Goal: Navigation & Orientation: Find specific page/section

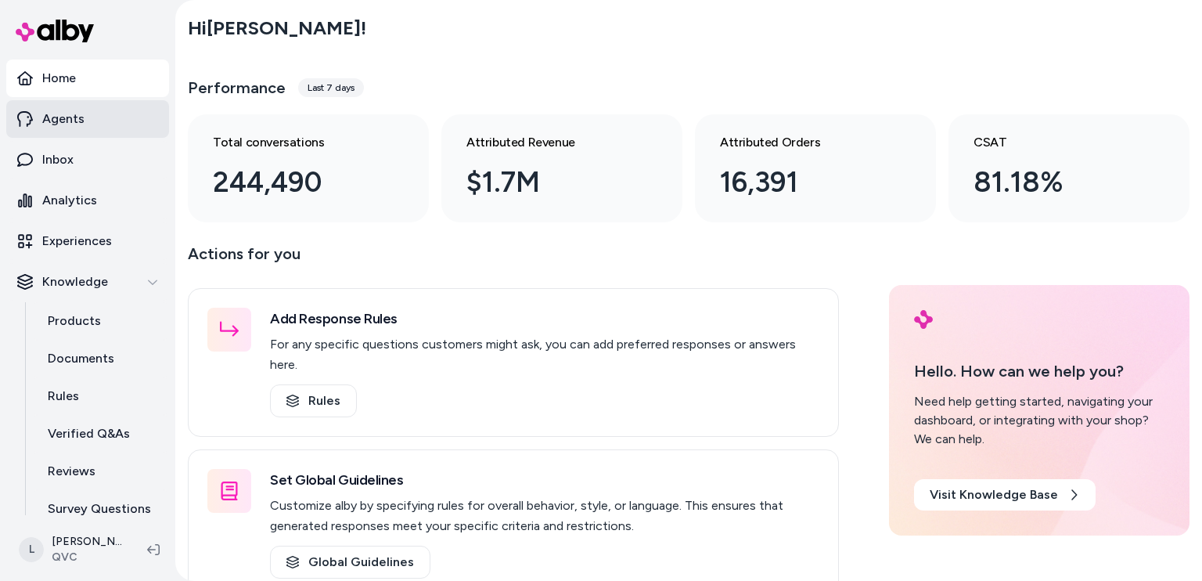
click at [53, 115] on p "Agents" at bounding box center [63, 119] width 42 height 19
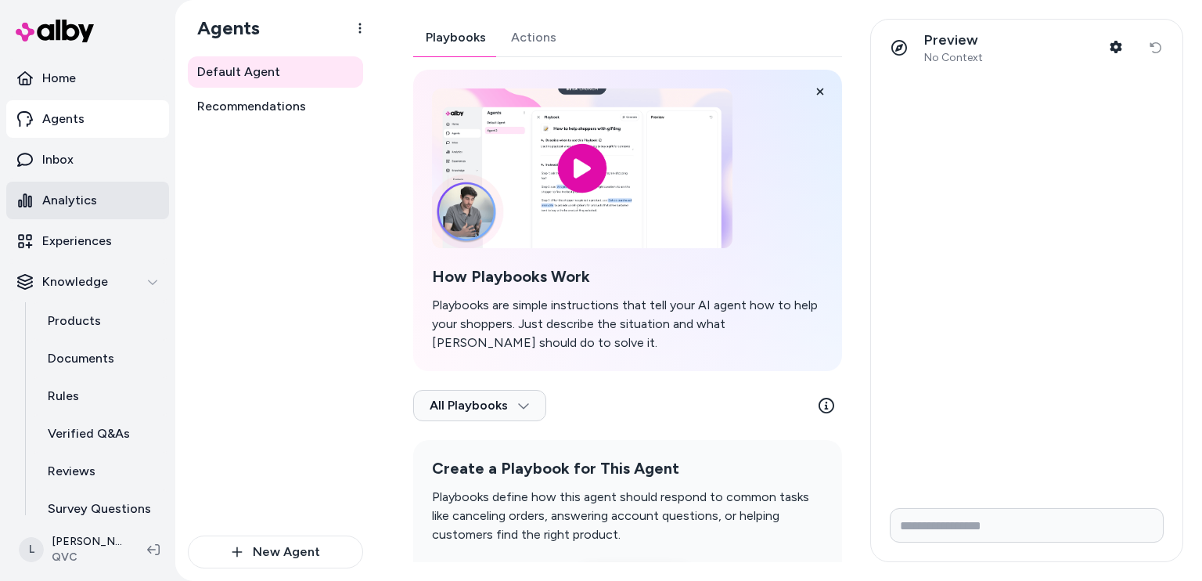
click at [88, 200] on p "Analytics" at bounding box center [69, 200] width 55 height 19
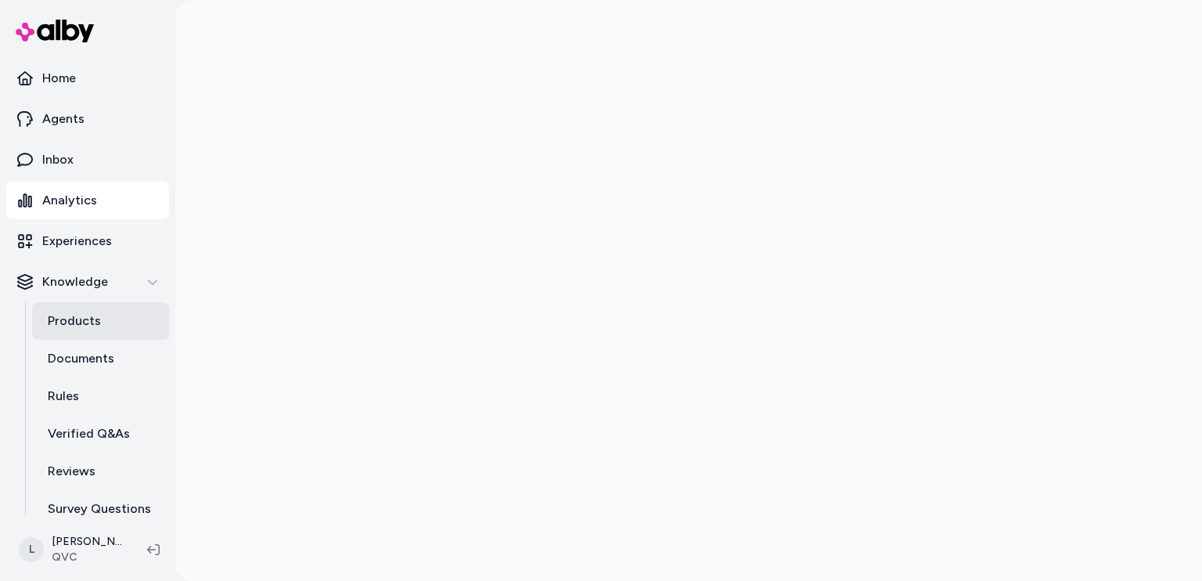
click at [110, 335] on link "Products" at bounding box center [100, 321] width 137 height 38
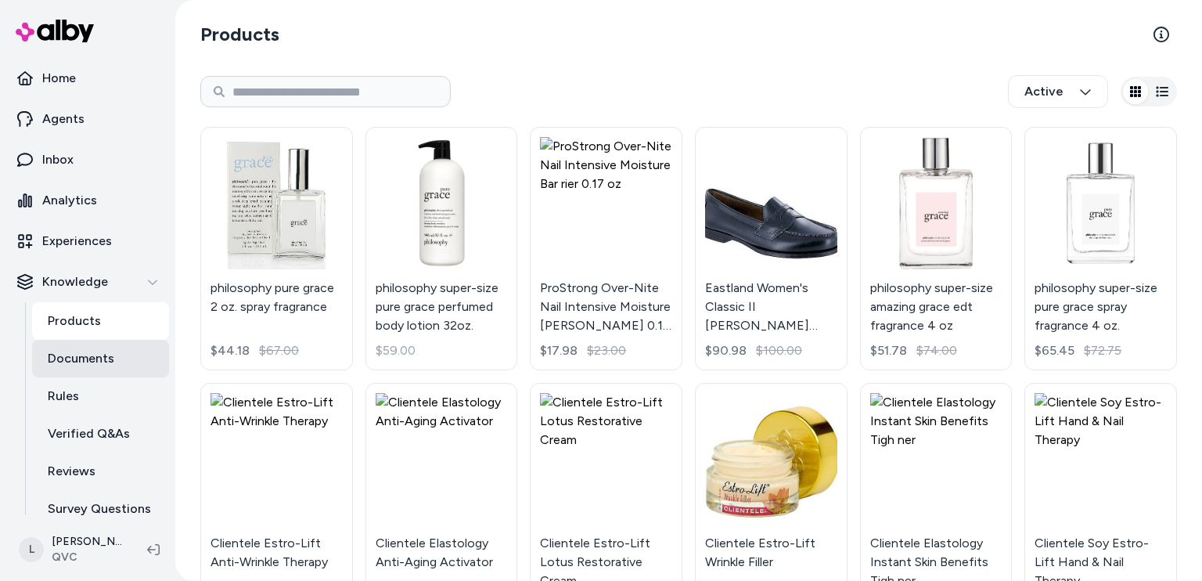
click at [97, 359] on p "Documents" at bounding box center [81, 358] width 67 height 19
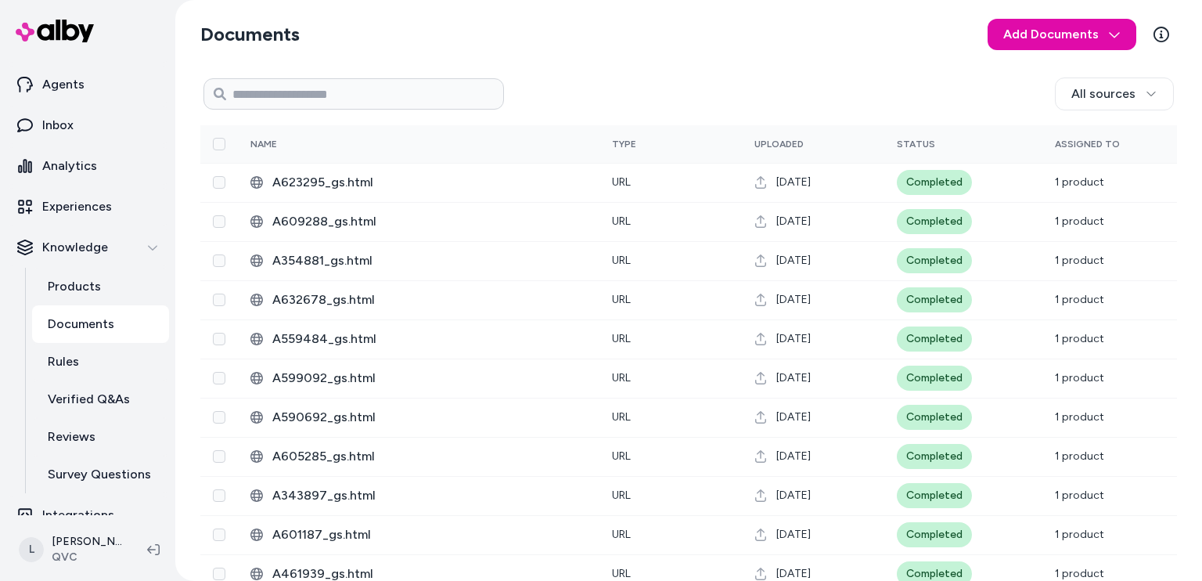
scroll to position [53, 0]
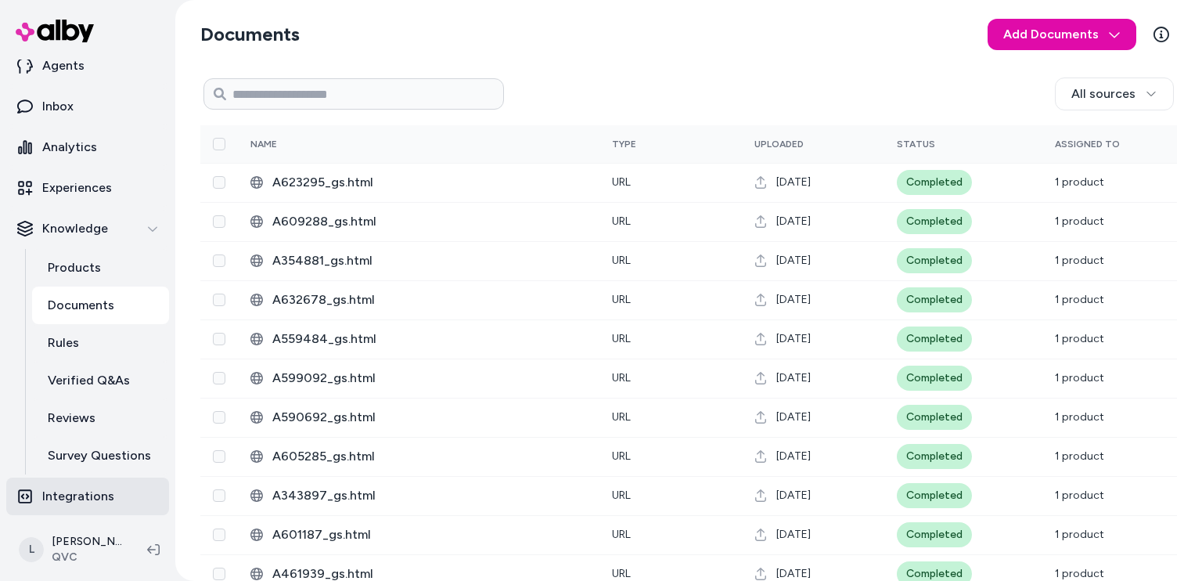
click at [81, 487] on p "Integrations" at bounding box center [78, 496] width 72 height 19
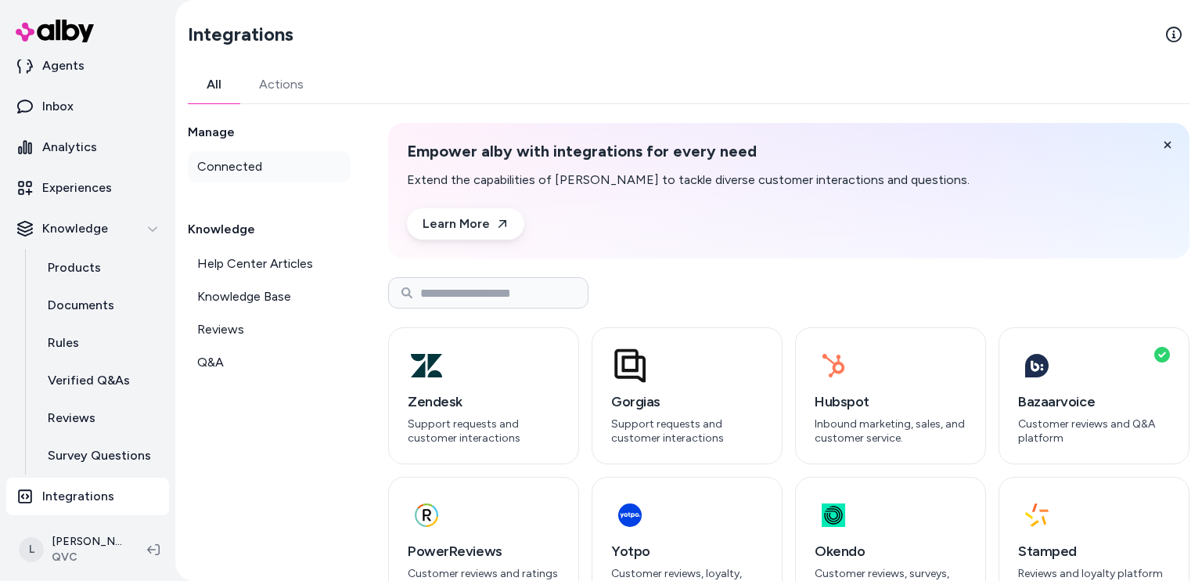
click at [250, 168] on span "Connected" at bounding box center [229, 166] width 65 height 19
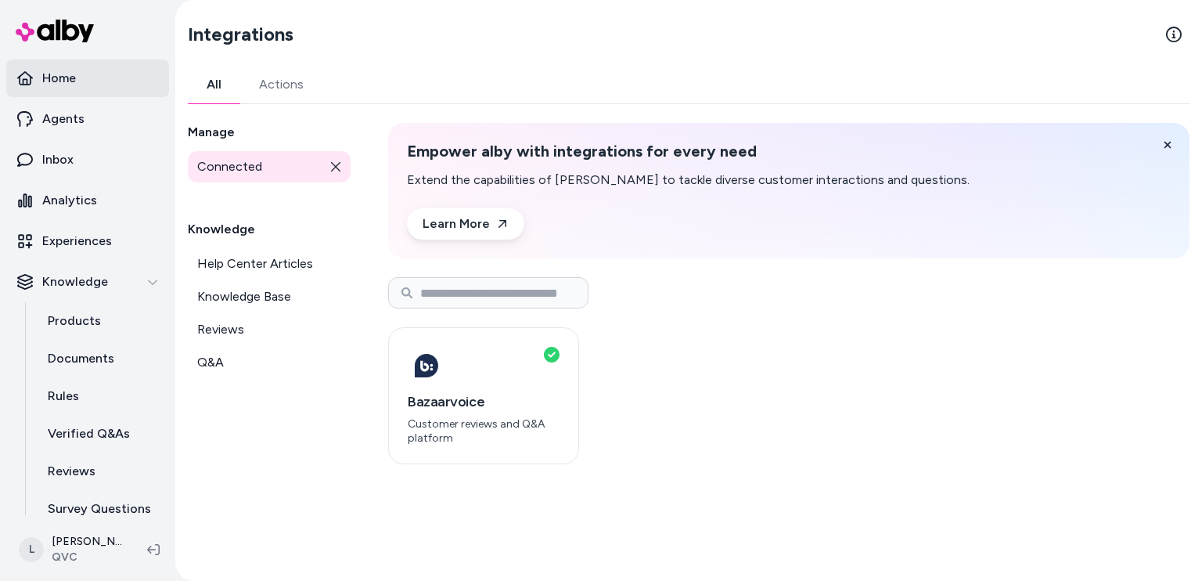
click at [67, 91] on link "Home" at bounding box center [87, 78] width 163 height 38
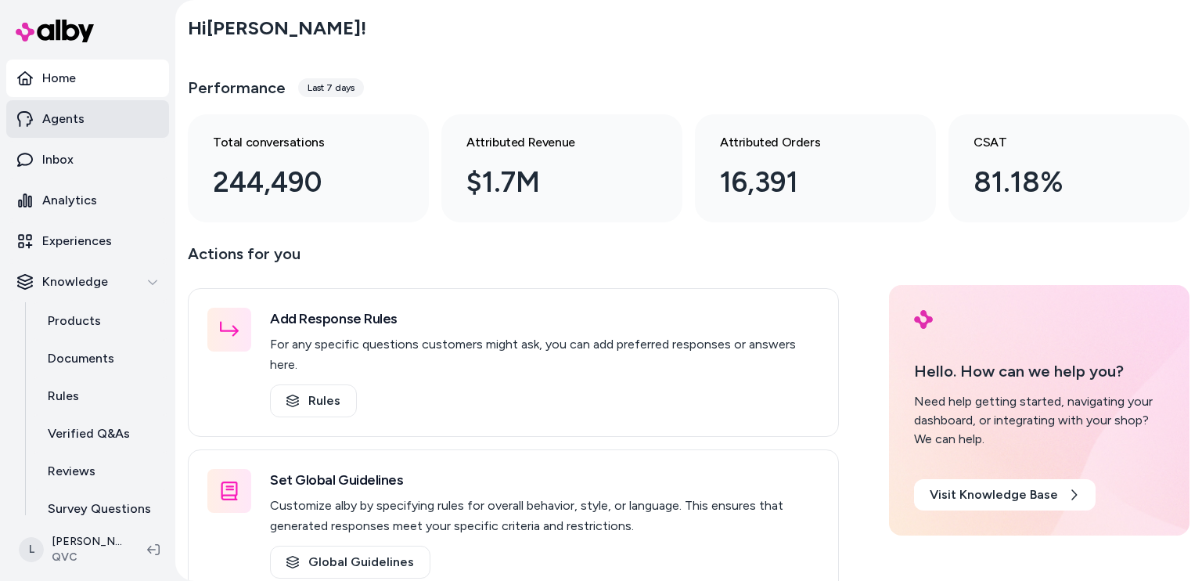
click at [65, 122] on p "Agents" at bounding box center [63, 119] width 42 height 19
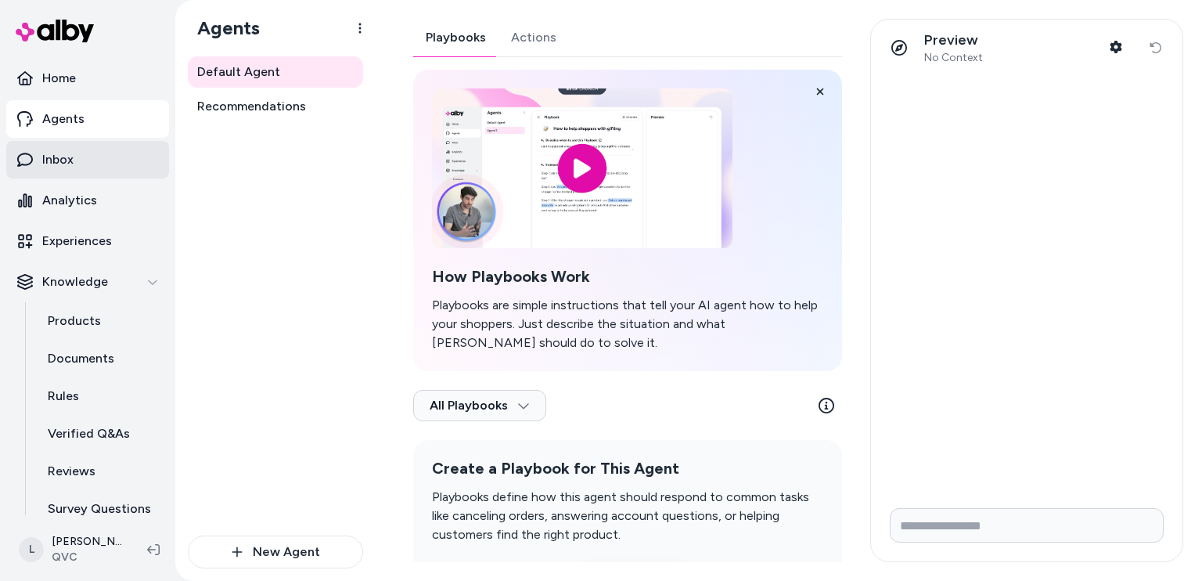
click at [63, 149] on link "Inbox" at bounding box center [87, 160] width 163 height 38
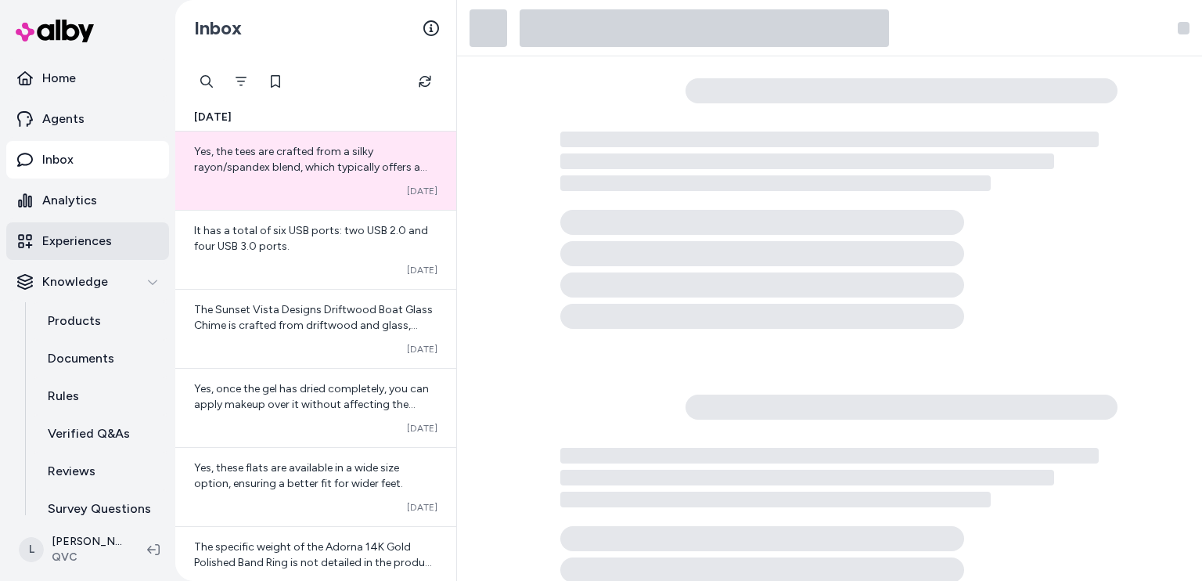
click at [56, 252] on link "Experiences" at bounding box center [87, 241] width 163 height 38
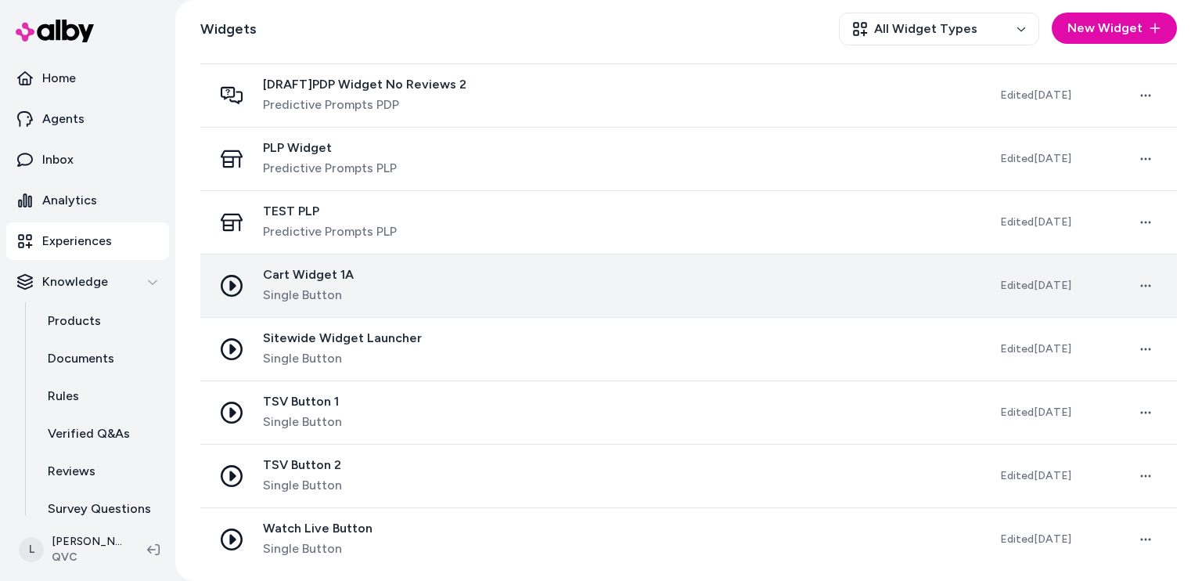
scroll to position [325, 0]
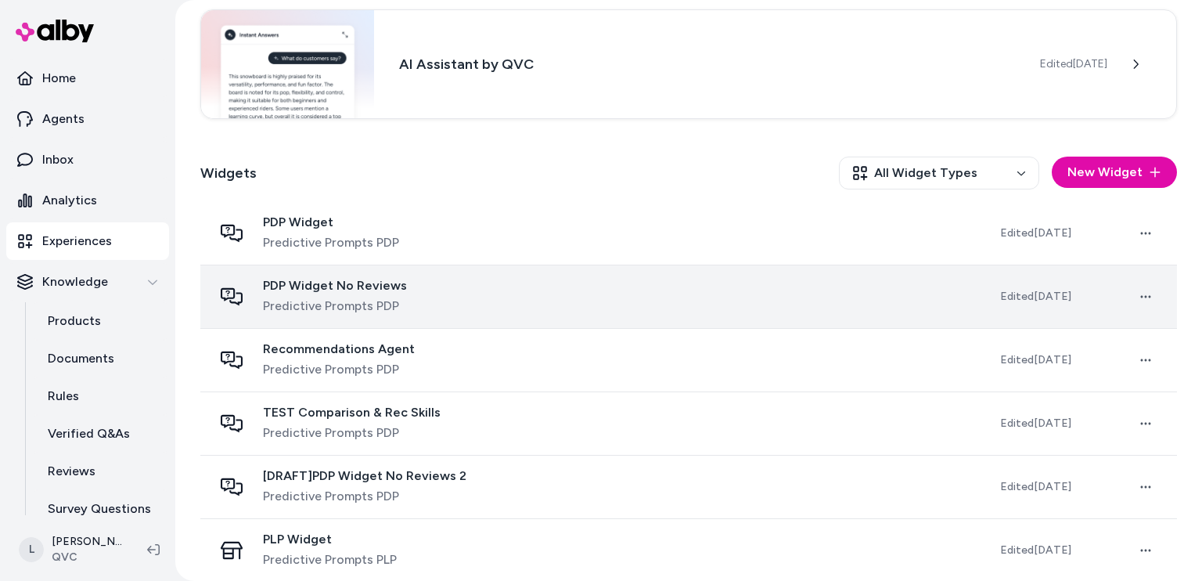
click at [319, 289] on span "PDP Widget No Reviews" at bounding box center [335, 286] width 144 height 16
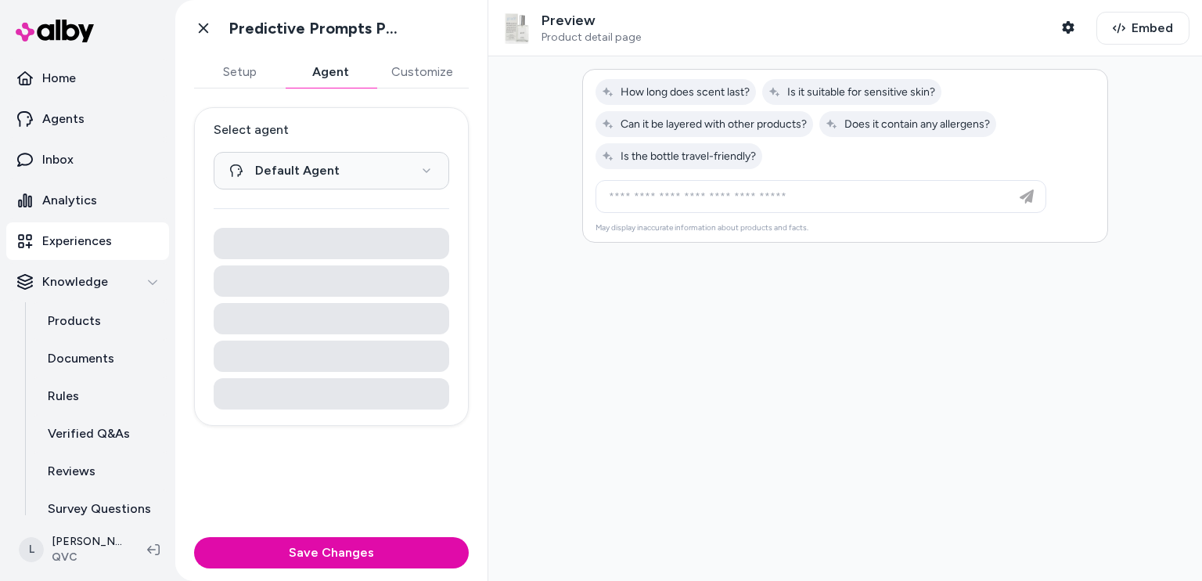
click at [329, 77] on button "Agent" at bounding box center [330, 71] width 91 height 31
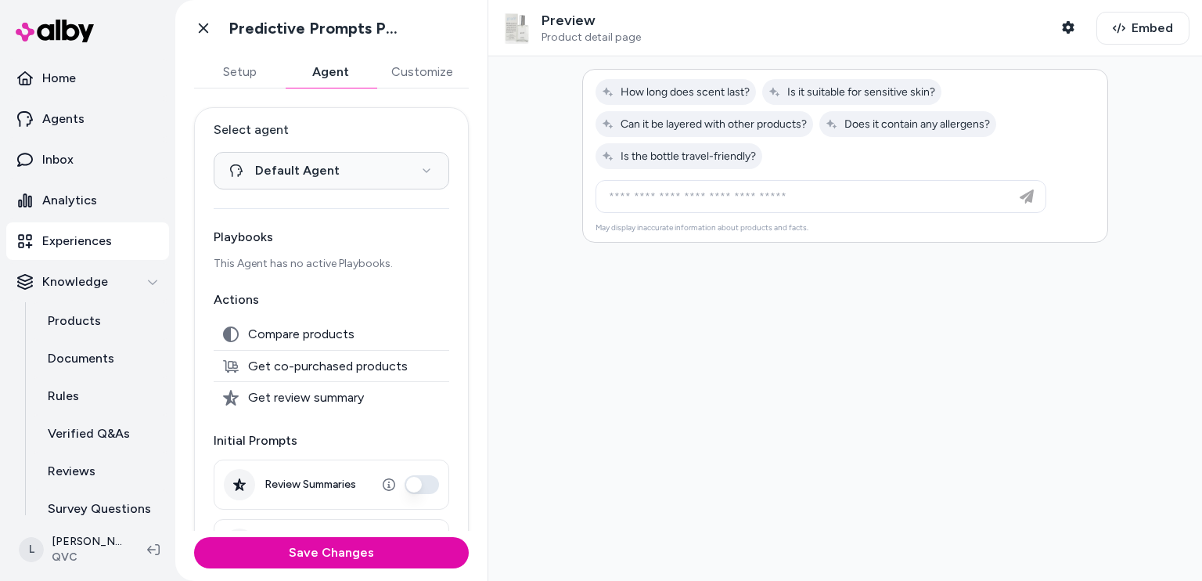
click at [97, 239] on p "Experiences" at bounding box center [77, 241] width 70 height 19
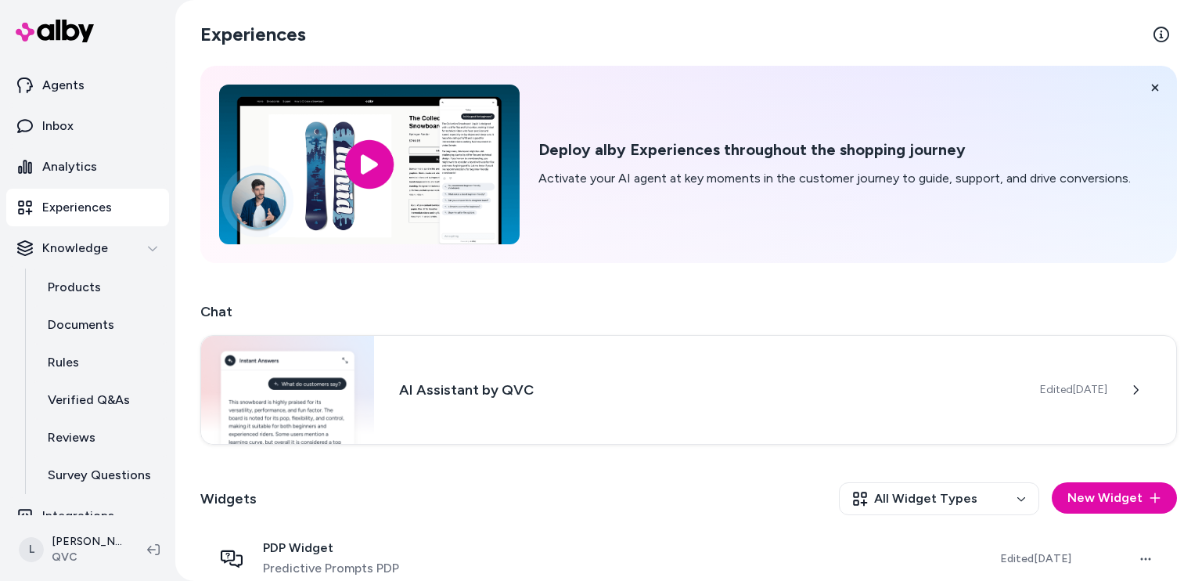
scroll to position [53, 0]
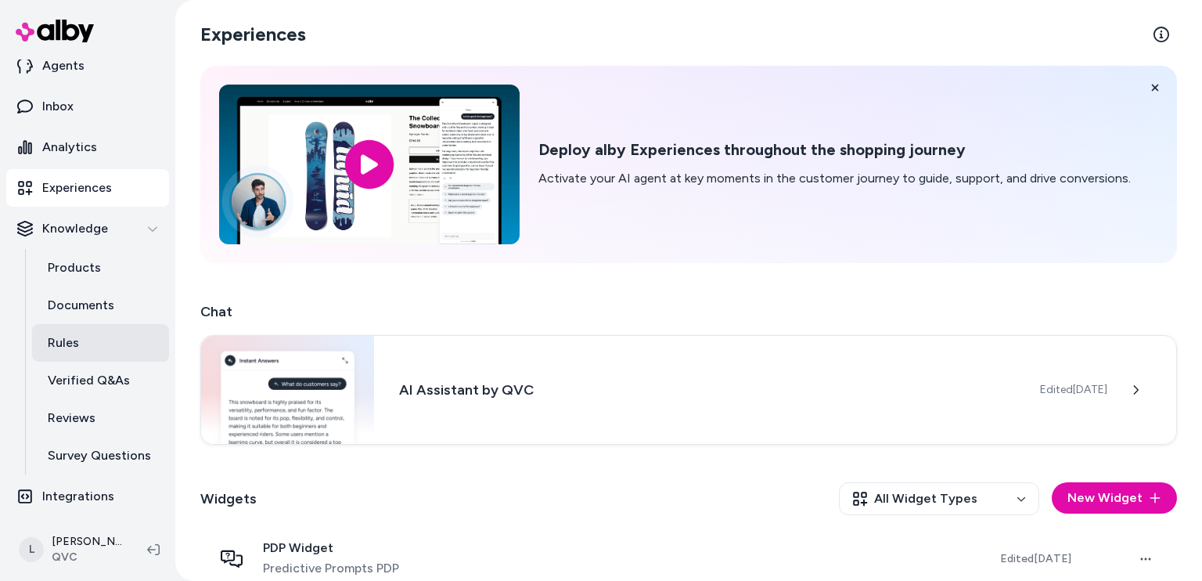
click at [70, 338] on p "Rules" at bounding box center [63, 342] width 31 height 19
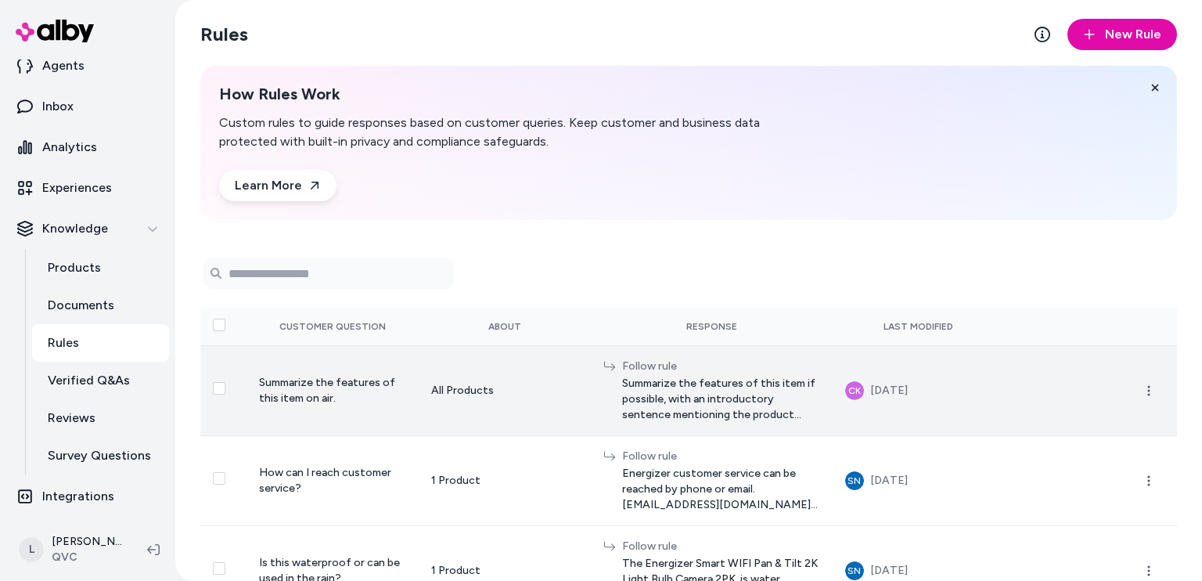
scroll to position [391, 0]
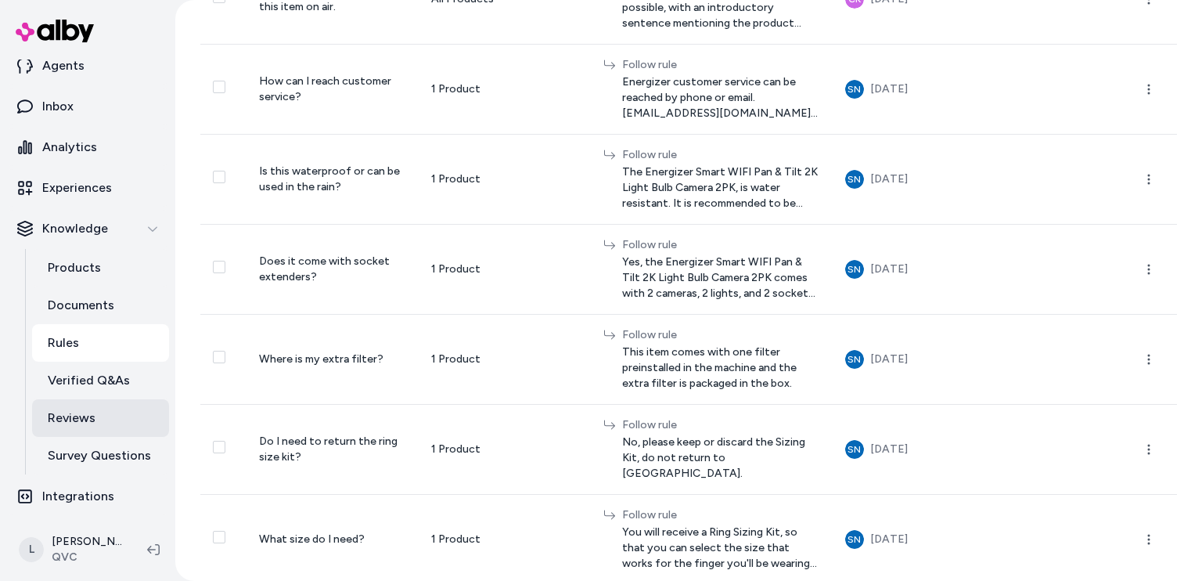
click at [78, 404] on link "Reviews" at bounding box center [100, 418] width 137 height 38
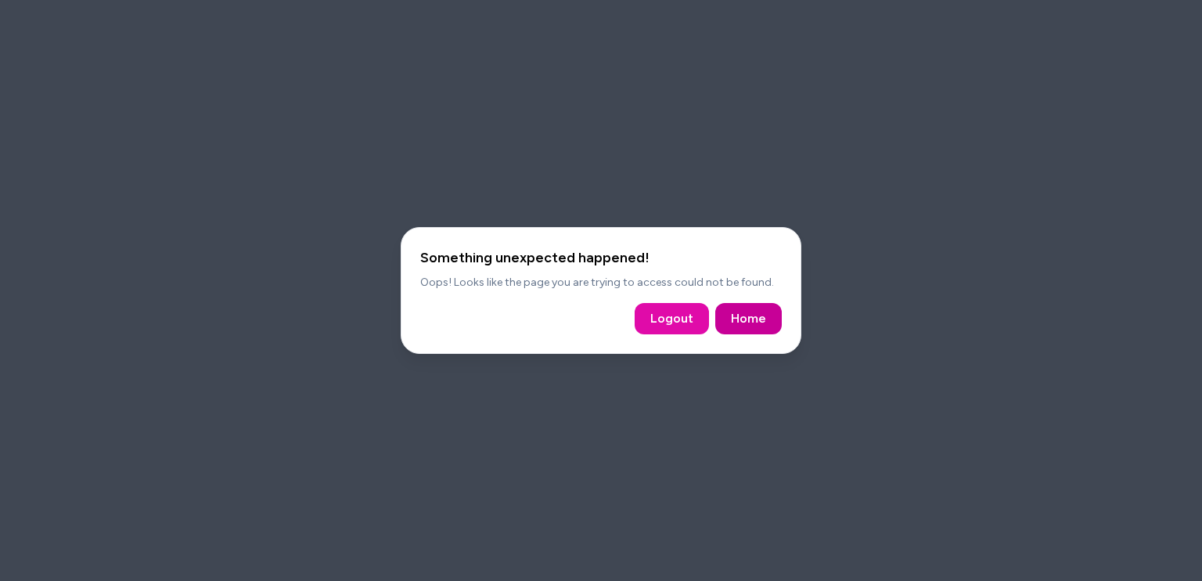
click at [746, 317] on link "Home" at bounding box center [748, 318] width 35 height 19
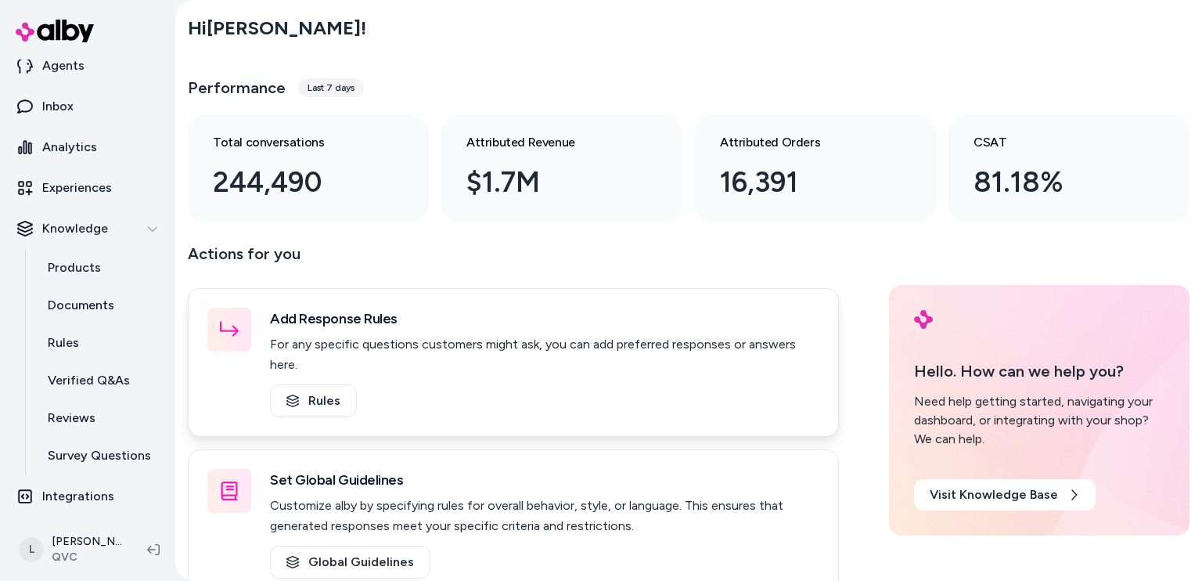
scroll to position [171, 0]
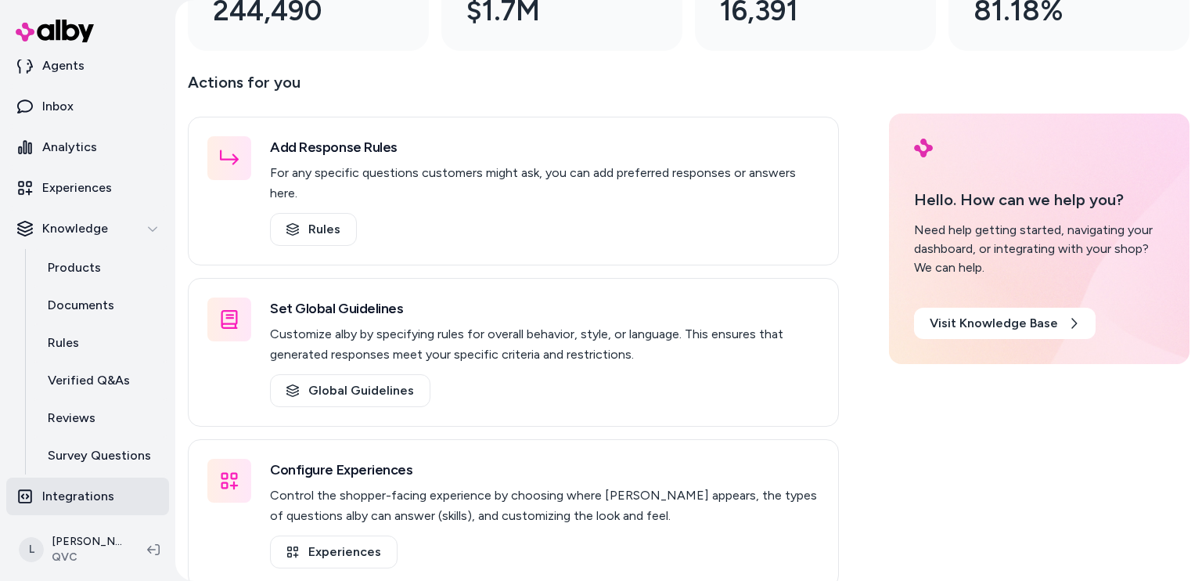
click at [100, 501] on p "Integrations" at bounding box center [78, 496] width 72 height 19
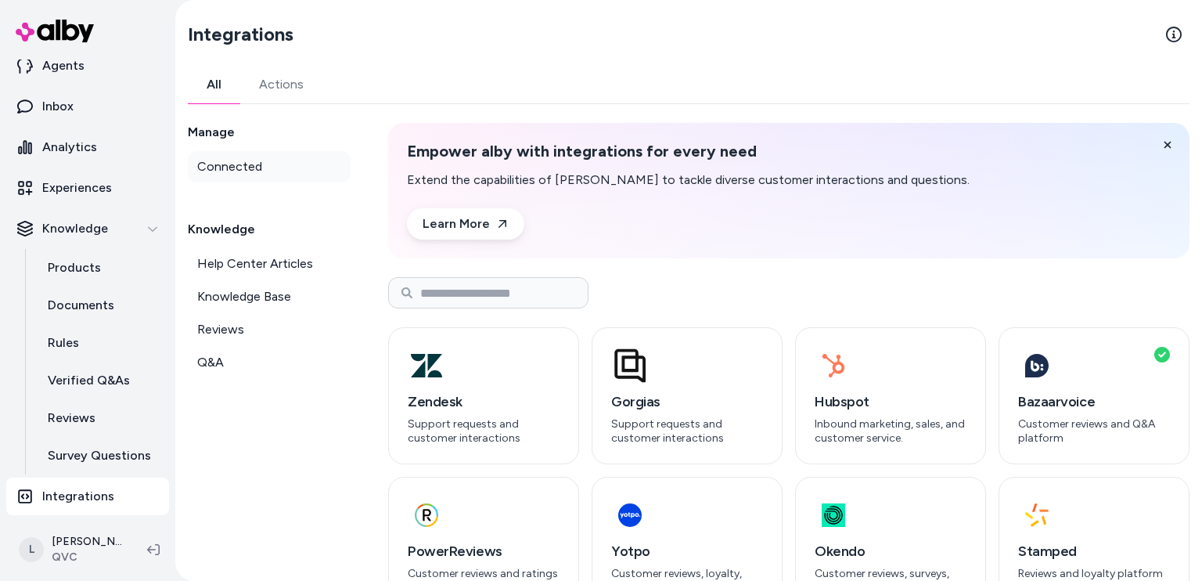
click at [227, 161] on span "Connected" at bounding box center [229, 166] width 65 height 19
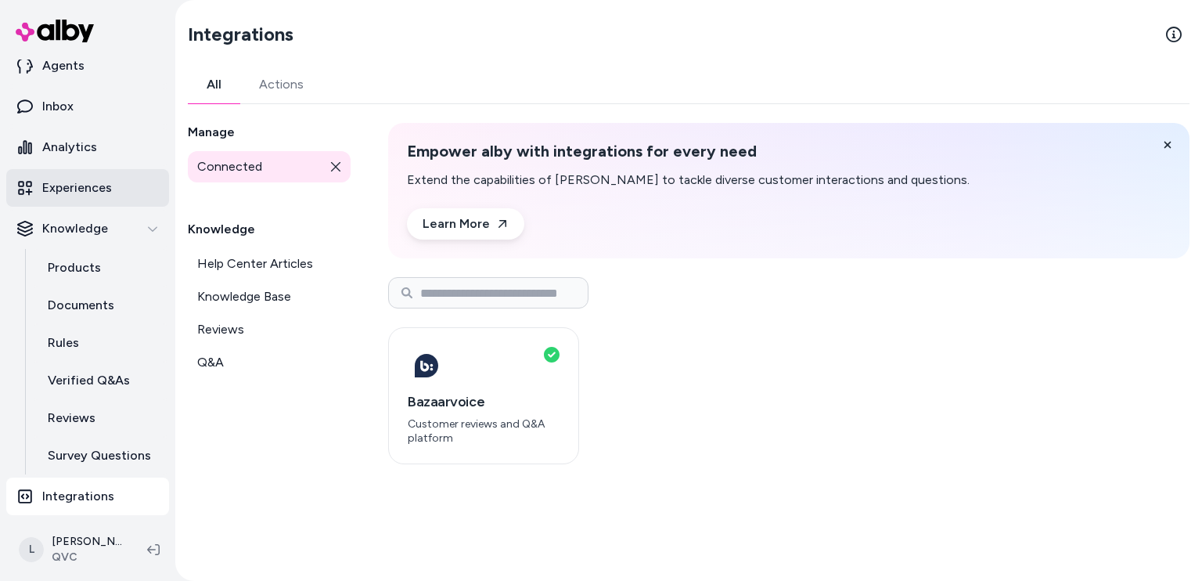
click at [114, 176] on link "Experiences" at bounding box center [87, 188] width 163 height 38
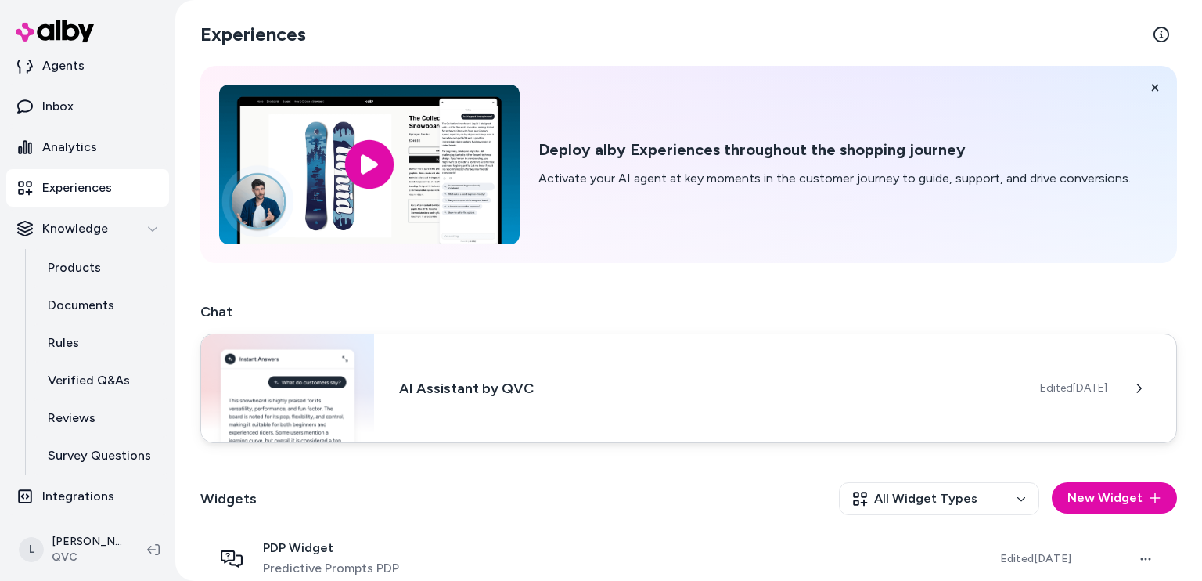
click at [291, 372] on img at bounding box center [287, 388] width 173 height 108
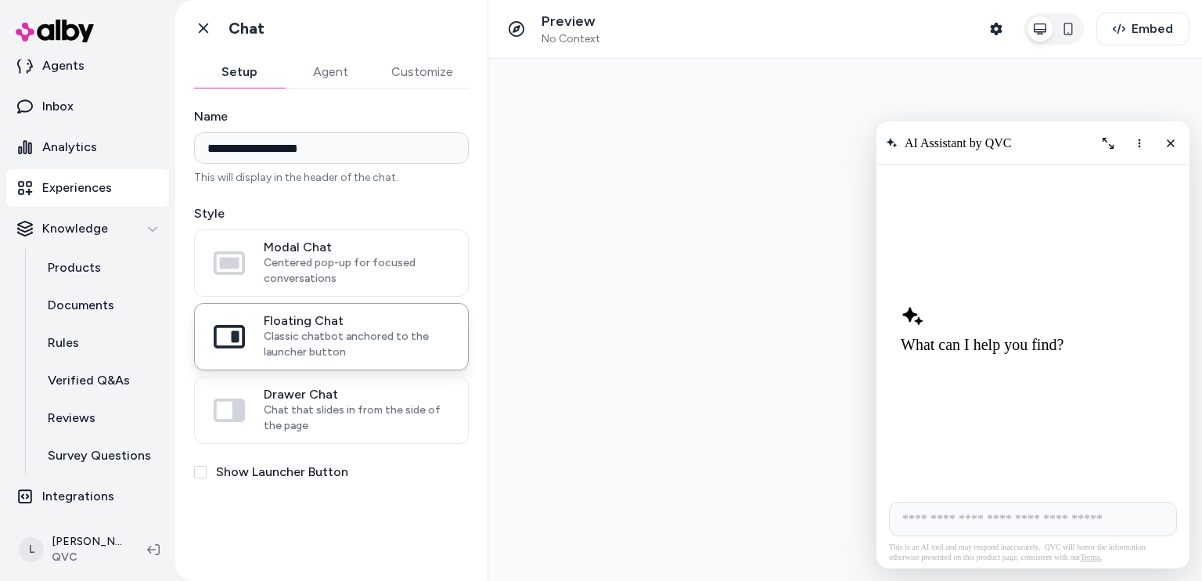
click at [329, 83] on button "Agent" at bounding box center [330, 71] width 91 height 31
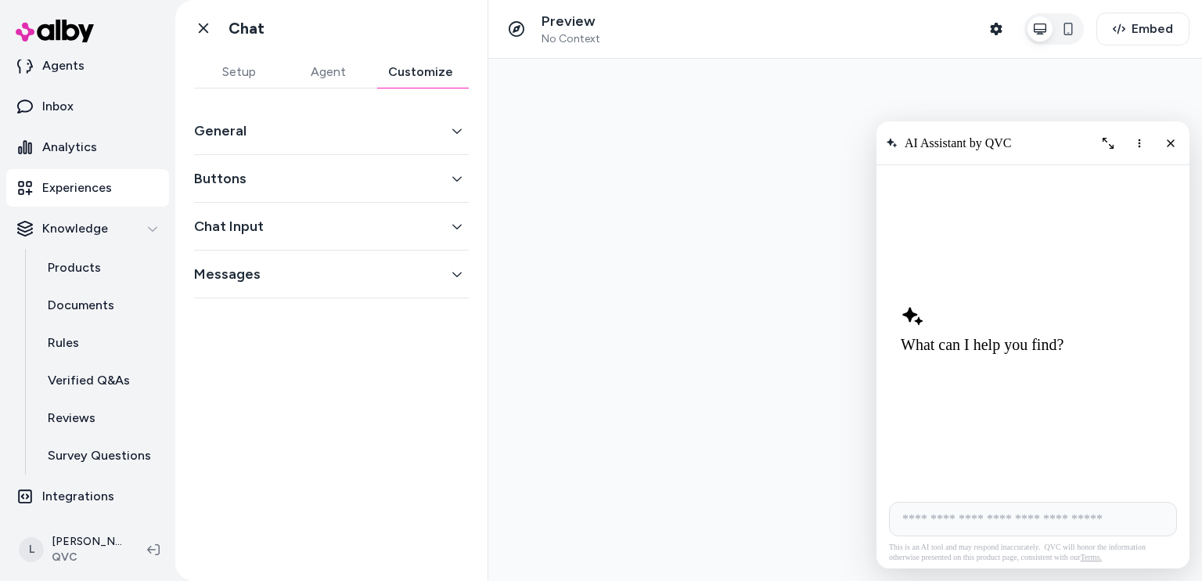
click at [418, 84] on button "Customize" at bounding box center [420, 71] width 96 height 31
click at [415, 124] on button "General" at bounding box center [331, 131] width 275 height 22
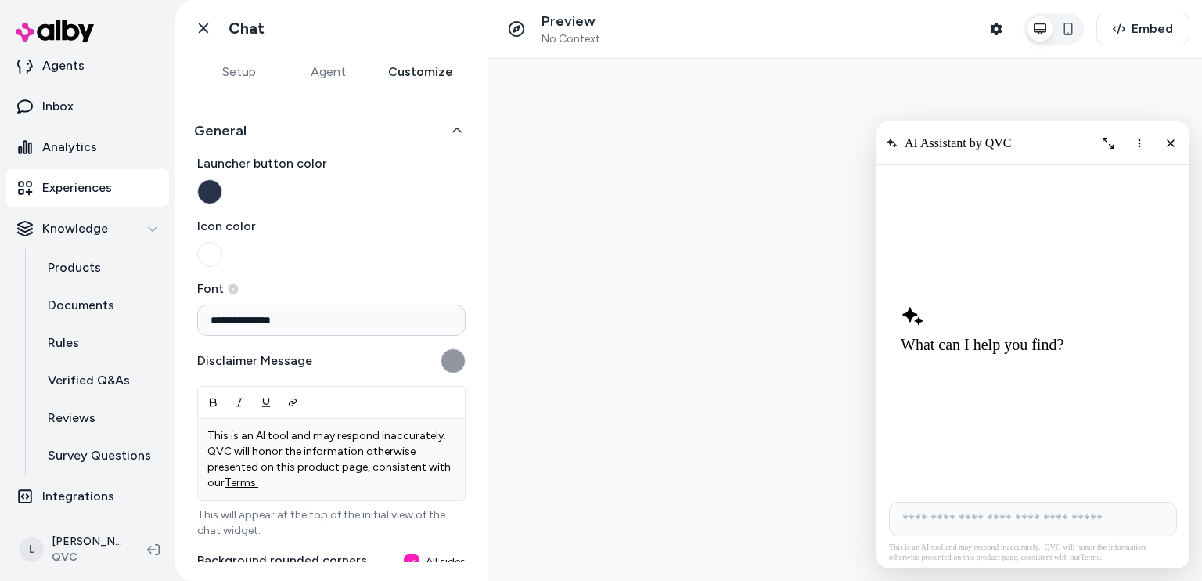
click at [347, 80] on button "Agent" at bounding box center [327, 71] width 89 height 31
